Goal: Task Accomplishment & Management: Use online tool/utility

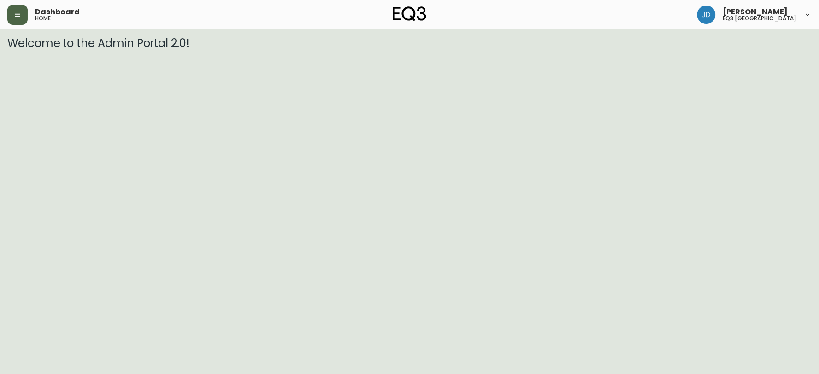
click at [9, 11] on button "button" at bounding box center [17, 15] width 20 height 20
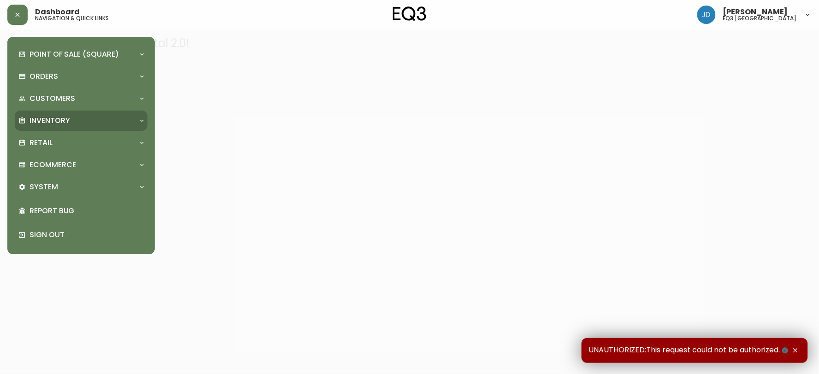
click at [56, 117] on p "Inventory" at bounding box center [49, 121] width 41 height 10
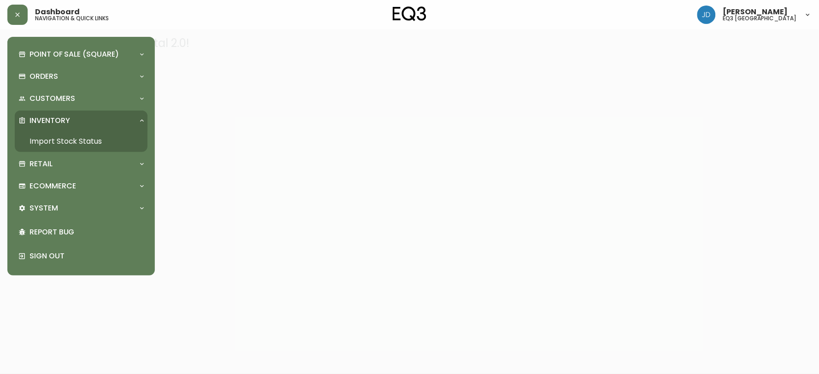
drag, startPoint x: 49, startPoint y: 143, endPoint x: 66, endPoint y: 137, distance: 17.5
click at [49, 143] on link "Import Stock Status" at bounding box center [81, 141] width 133 height 21
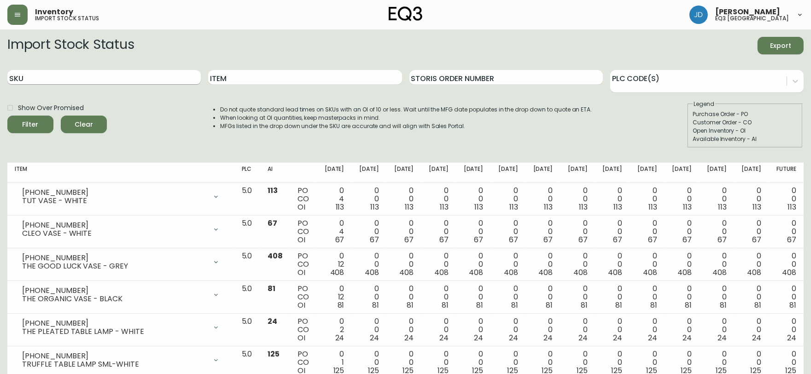
click at [111, 79] on input "SKU" at bounding box center [104, 77] width 194 height 15
paste input "[PHONE_NUMBER]"
type input "[PHONE_NUMBER]"
click at [7, 116] on button "Filter" at bounding box center [30, 125] width 46 height 18
